Goal: Complete application form

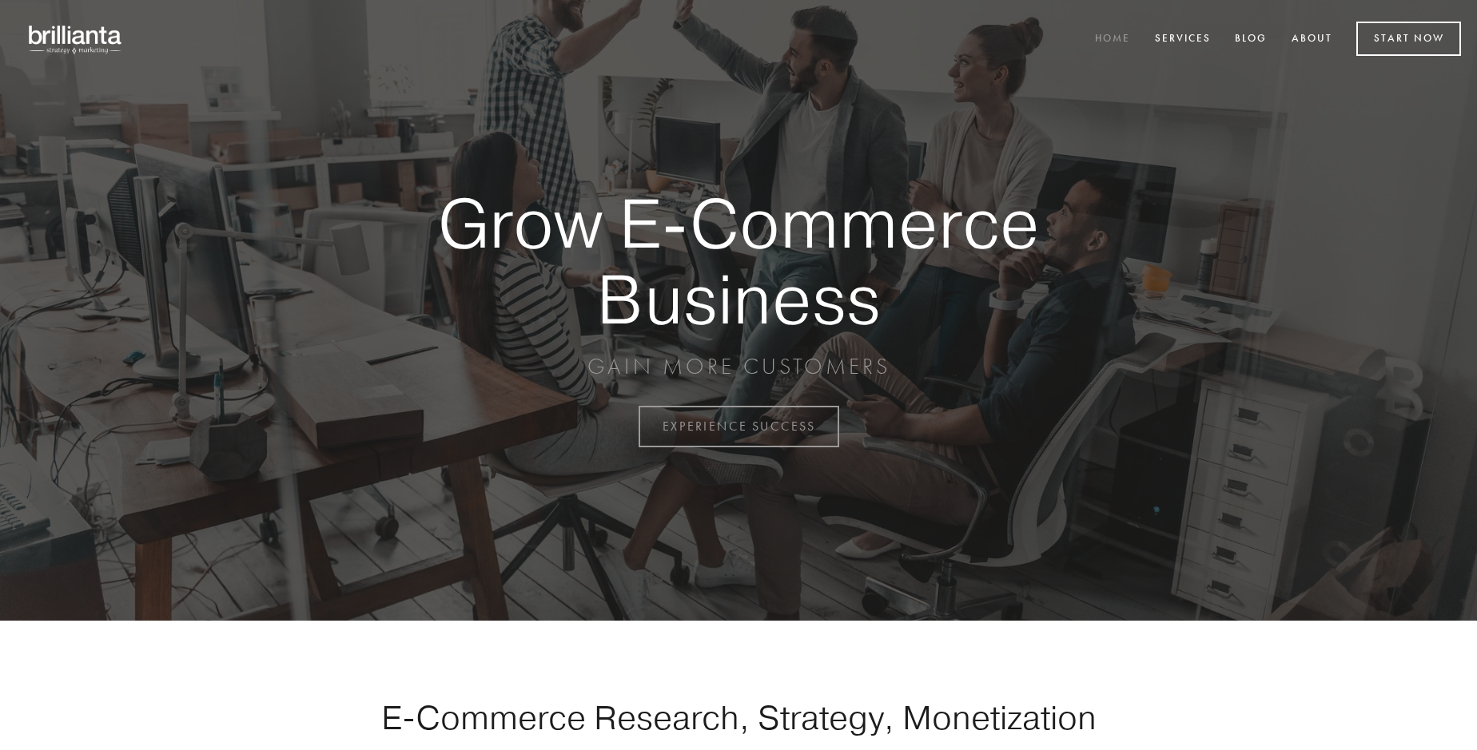
scroll to position [4189, 0]
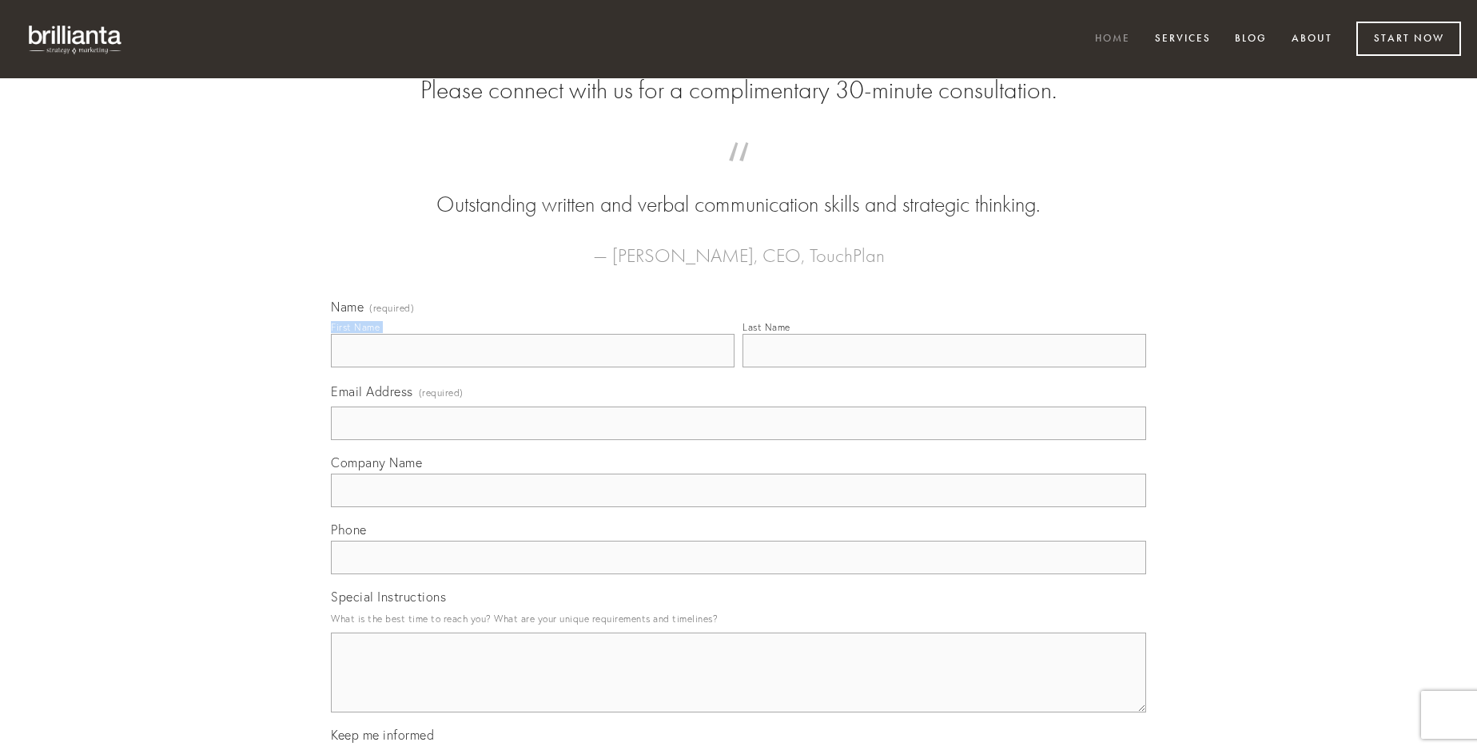
type input "[PERSON_NAME]"
click at [944, 368] on input "Last Name" at bounding box center [944, 351] width 404 height 34
type input "[PERSON_NAME]"
click at [738, 440] on input "Email Address (required)" at bounding box center [738, 424] width 815 height 34
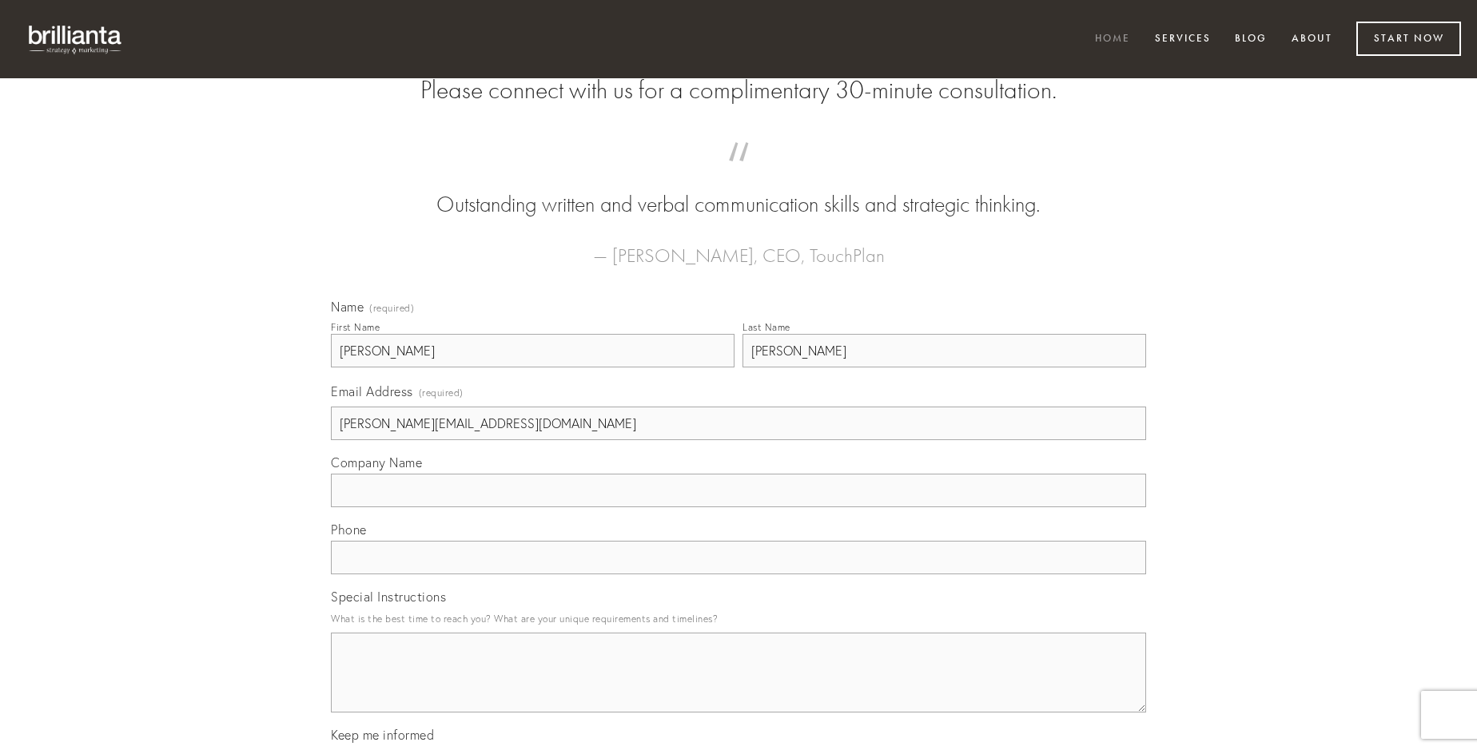
type input "[PERSON_NAME][EMAIL_ADDRESS][DOMAIN_NAME]"
click at [738, 507] on input "Company Name" at bounding box center [738, 491] width 815 height 34
type input "vinculum"
click at [738, 575] on input "text" at bounding box center [738, 558] width 815 height 34
click at [738, 687] on textarea "Special Instructions" at bounding box center [738, 673] width 815 height 80
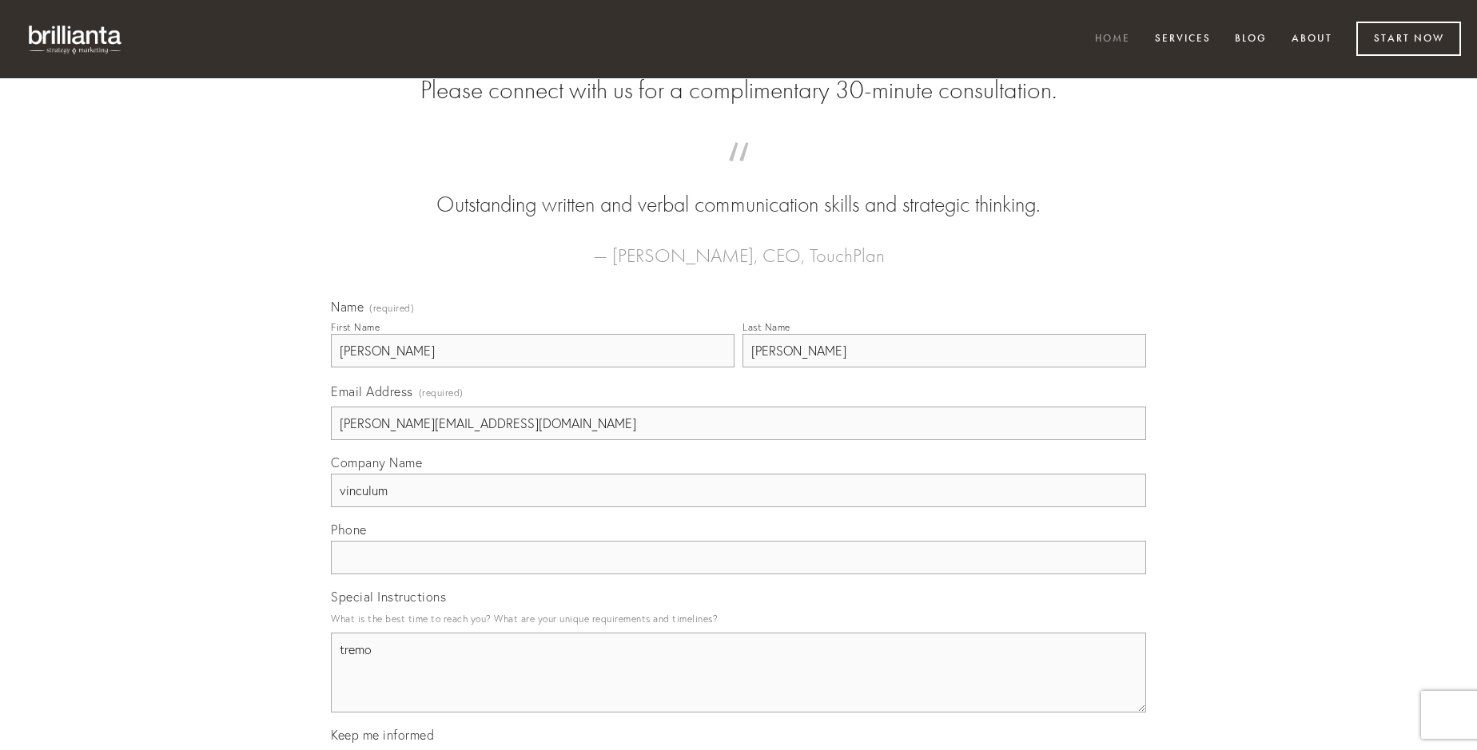
type textarea "tremo"
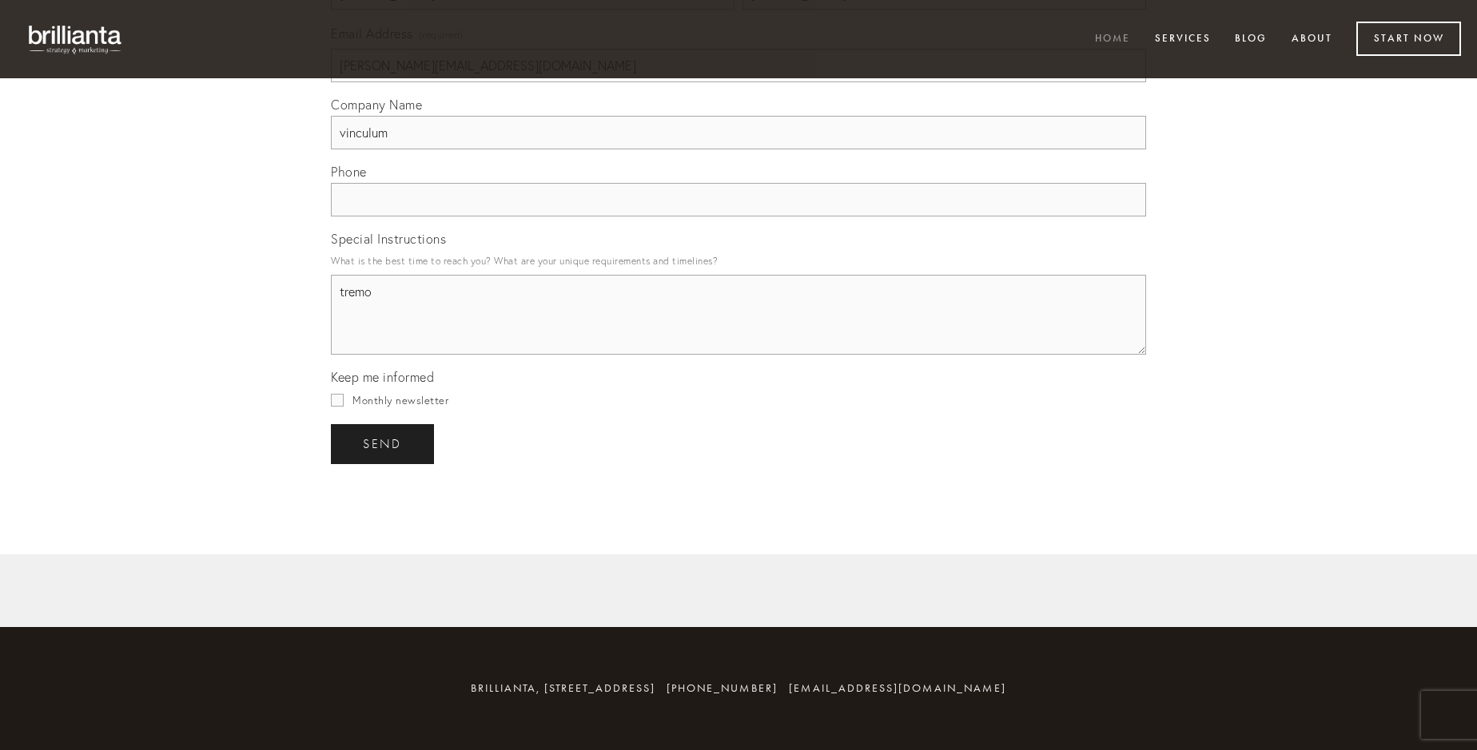
click at [384, 444] on span "send" at bounding box center [382, 444] width 39 height 14
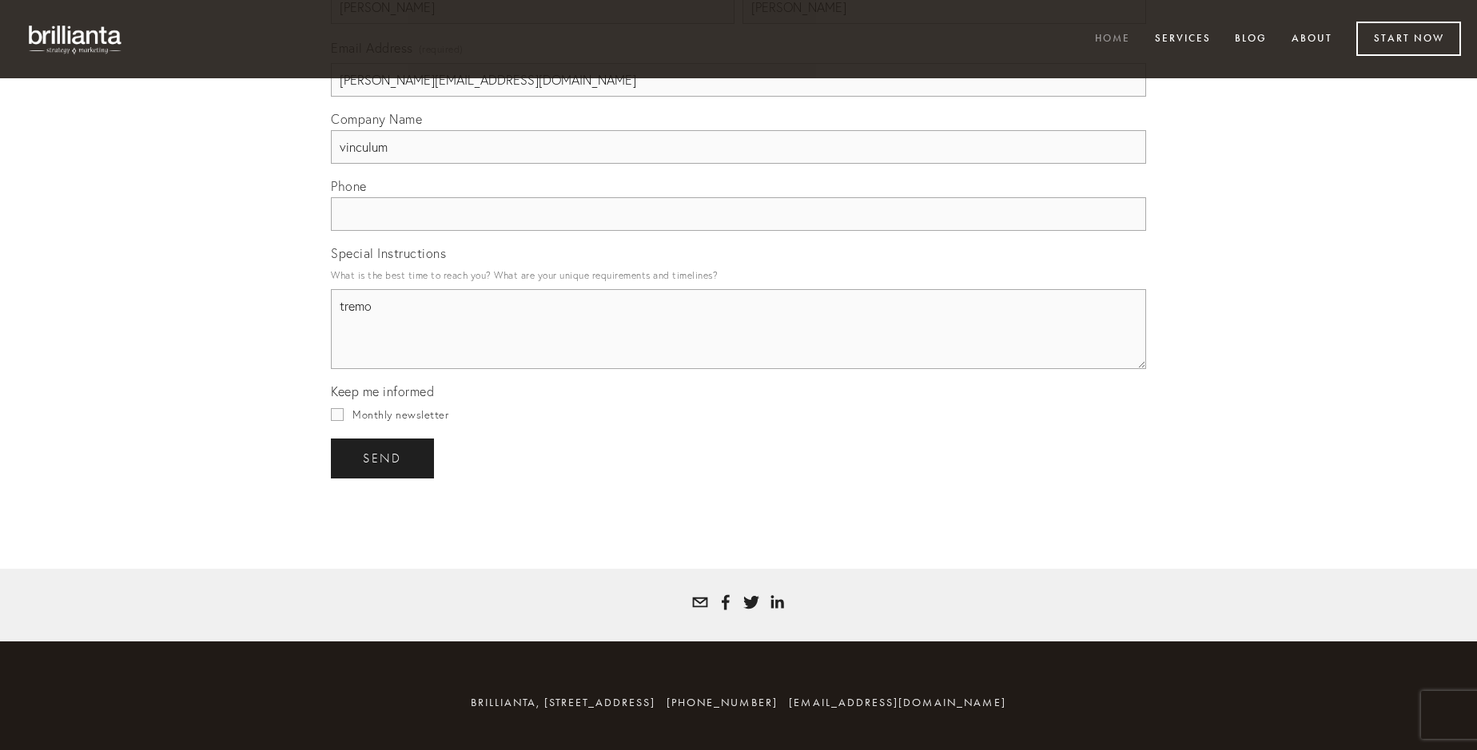
scroll to position [4142, 0]
